Goal: Navigation & Orientation: Find specific page/section

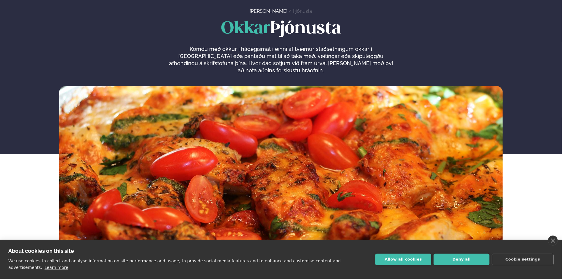
scroll to position [89, 0]
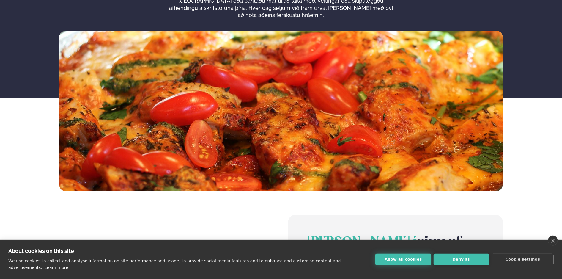
click at [415, 262] on button "Allow all cookies" at bounding box center [403, 259] width 56 height 12
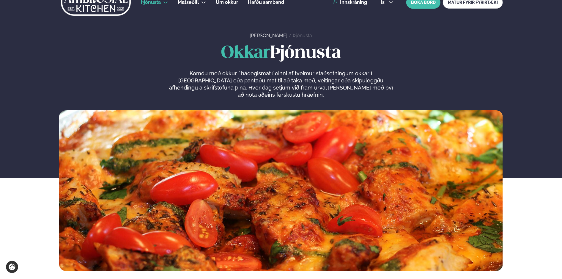
scroll to position [0, 0]
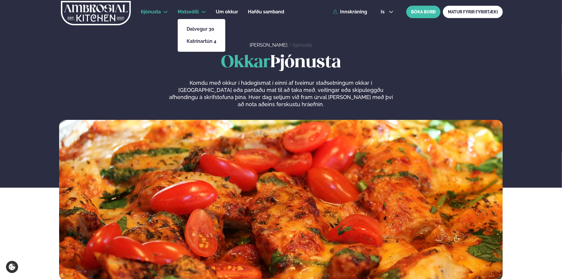
click at [190, 12] on span "Matseðill" at bounding box center [188, 12] width 21 height 6
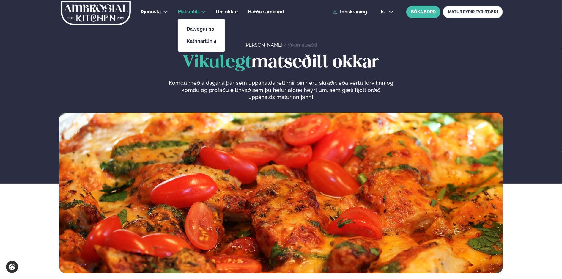
click at [198, 34] on li "Dalvegur 30" at bounding box center [201, 29] width 39 height 12
click at [198, 30] on link "Dalvegur 30" at bounding box center [202, 29] width 30 height 5
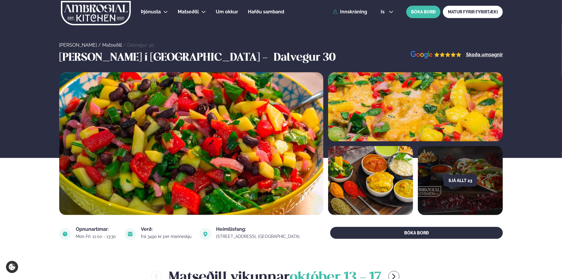
click at [237, 154] on img at bounding box center [191, 143] width 264 height 143
click at [457, 184] on button "Sjá allt 23" at bounding box center [460, 180] width 33 height 12
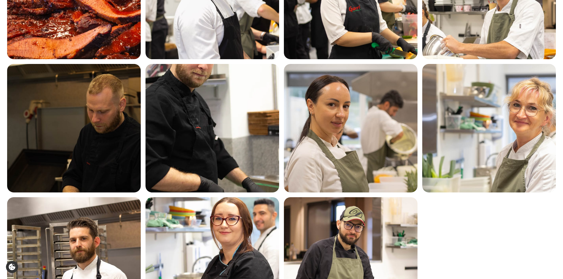
scroll to position [551, 0]
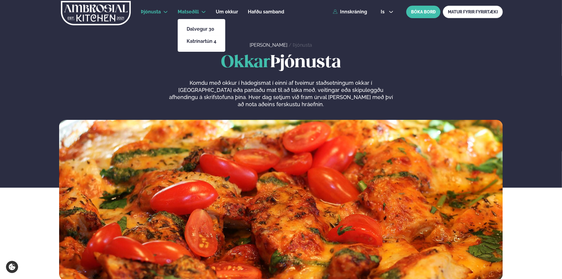
click at [192, 12] on span "Matseðill" at bounding box center [188, 12] width 21 height 6
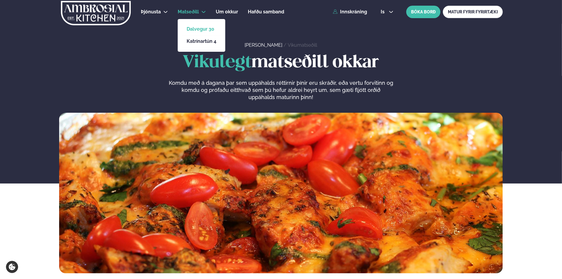
click at [195, 27] on link "Dalvegur 30" at bounding box center [202, 29] width 30 height 5
